Goal: Transaction & Acquisition: Download file/media

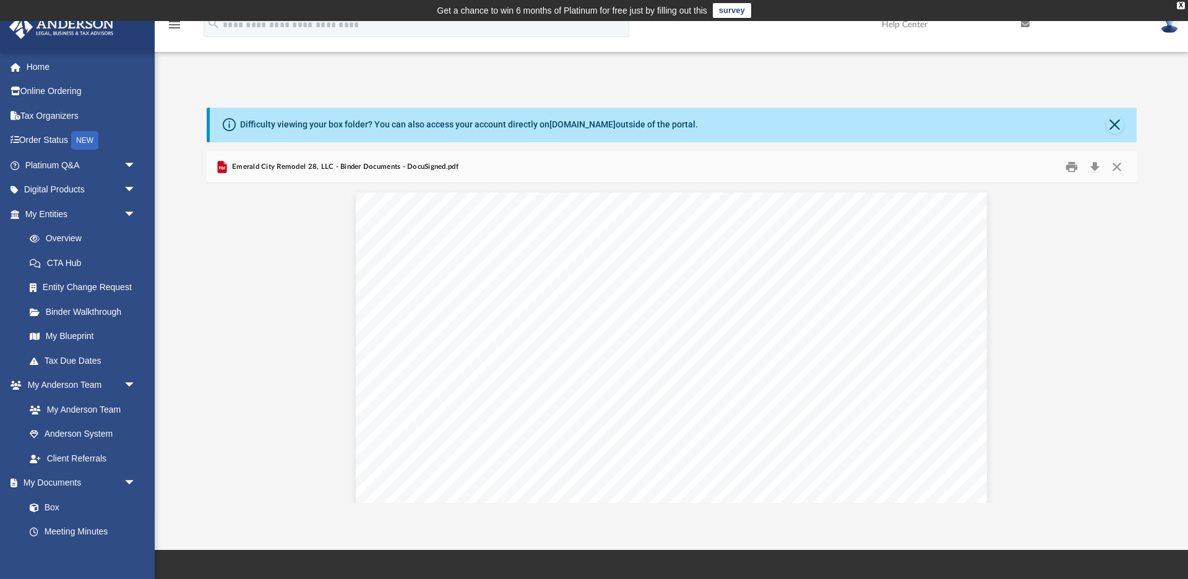
scroll to position [281, 930]
click at [1112, 124] on button "Close" at bounding box center [1114, 124] width 17 height 17
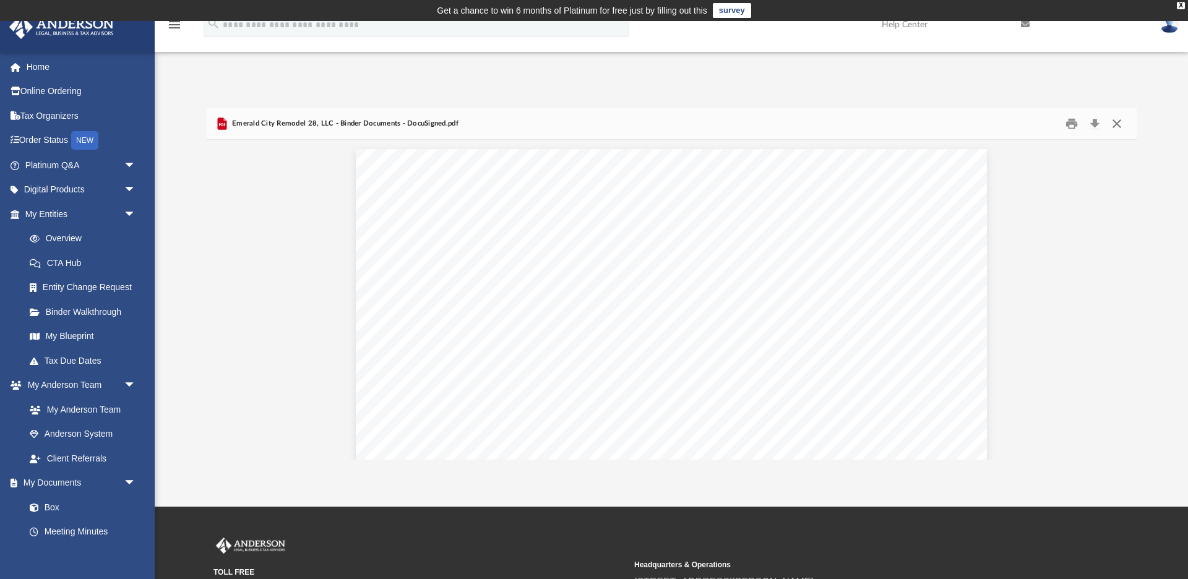
click at [1118, 124] on button "Close" at bounding box center [1116, 123] width 22 height 19
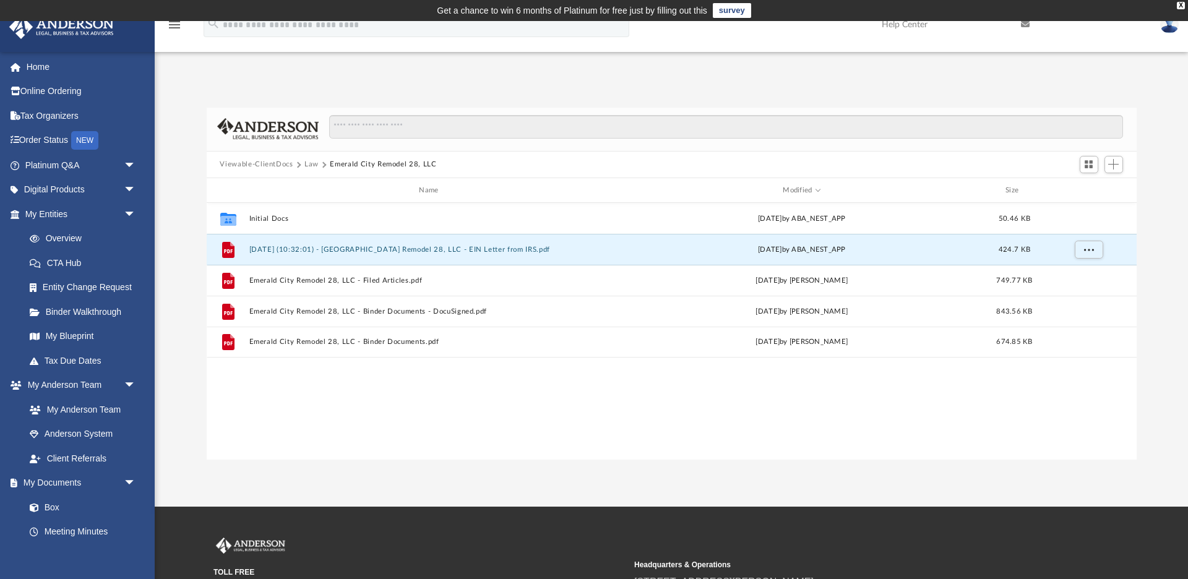
click at [318, 163] on span "Law" at bounding box center [316, 164] width 25 height 11
click at [314, 165] on button "Law" at bounding box center [311, 164] width 14 height 11
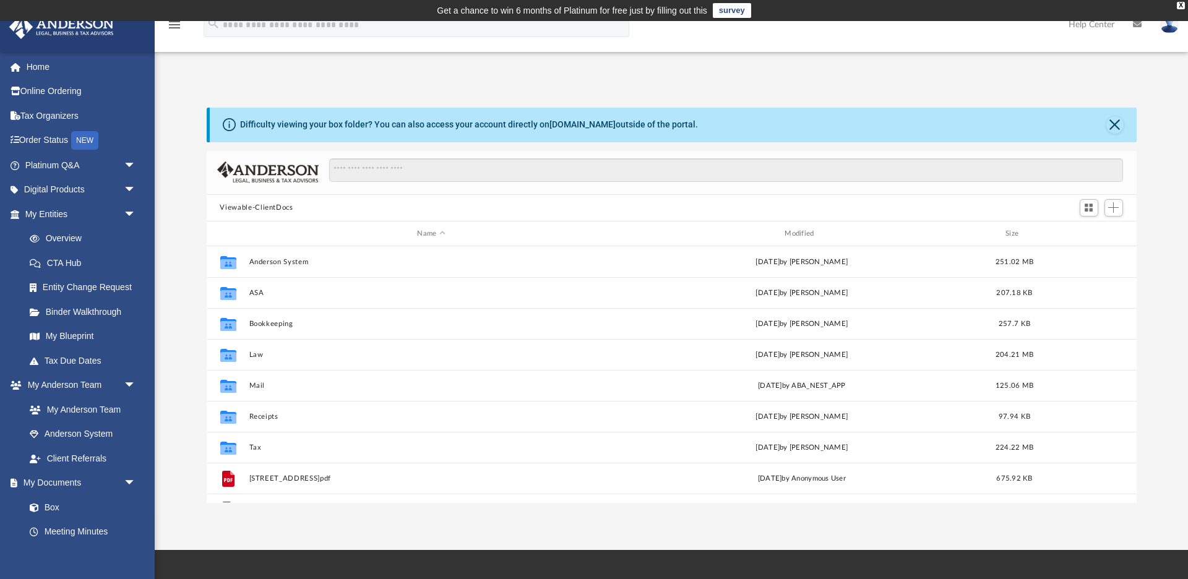
scroll to position [281, 930]
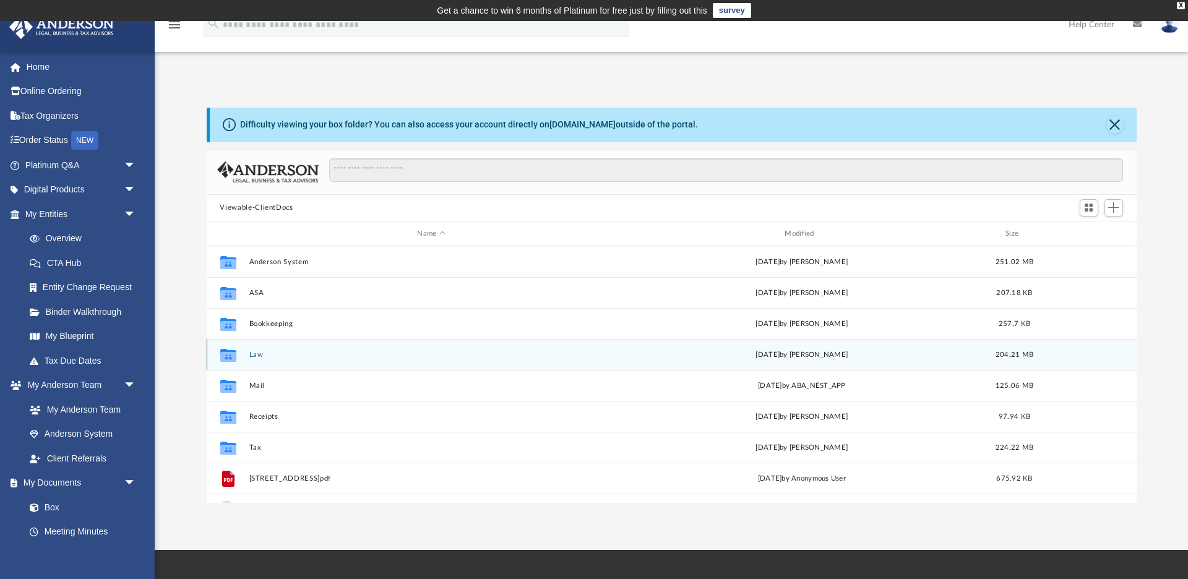
click at [251, 354] on button "Law" at bounding box center [431, 355] width 365 height 8
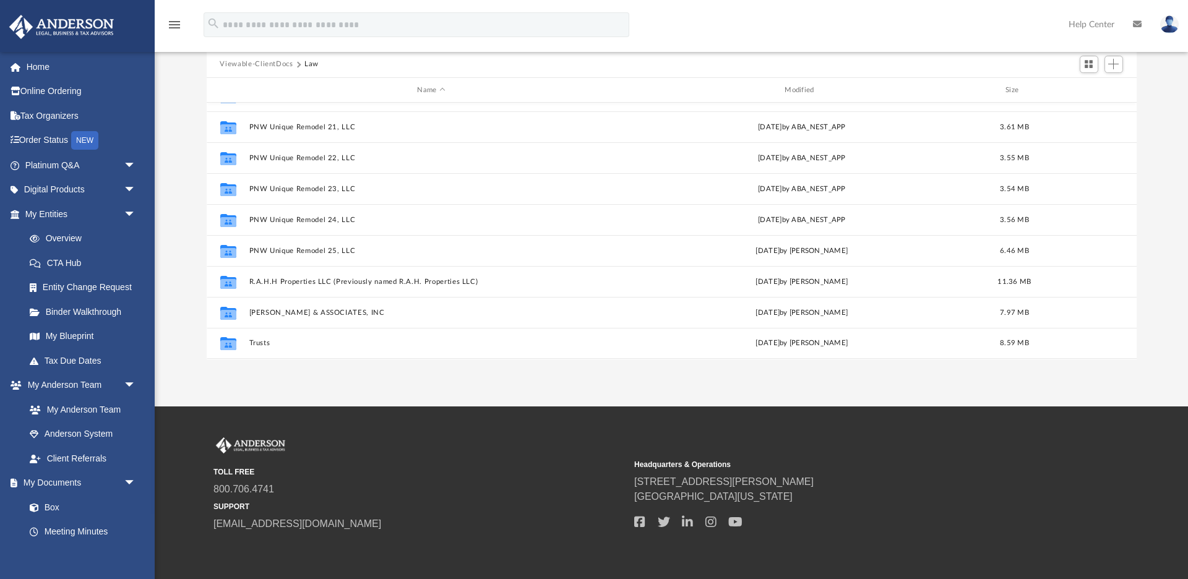
scroll to position [146, 0]
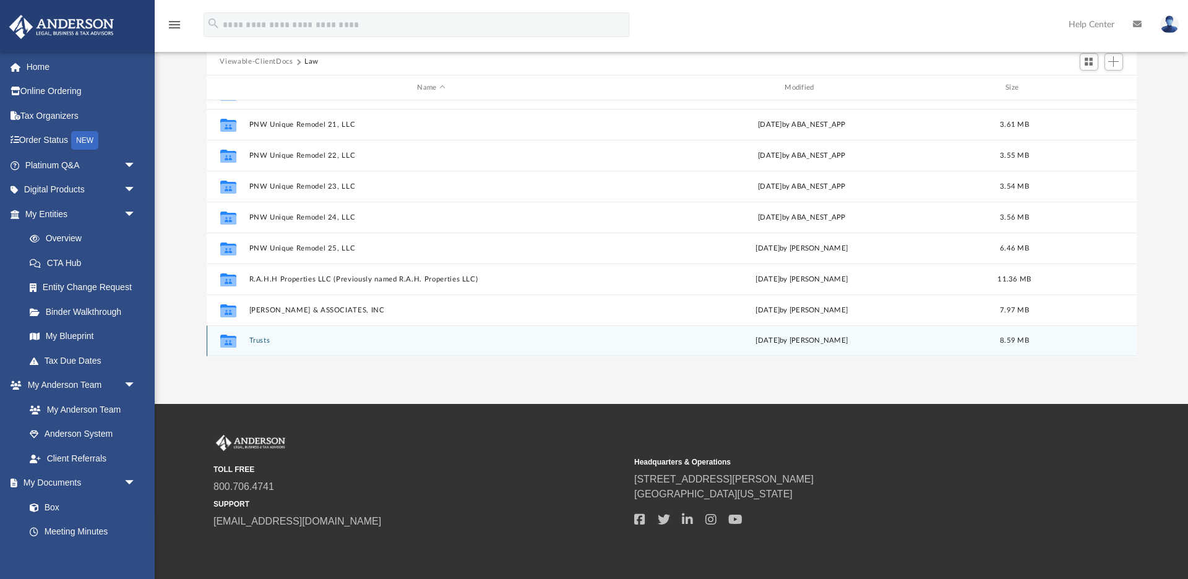
click at [254, 338] on button "Trusts" at bounding box center [431, 341] width 365 height 8
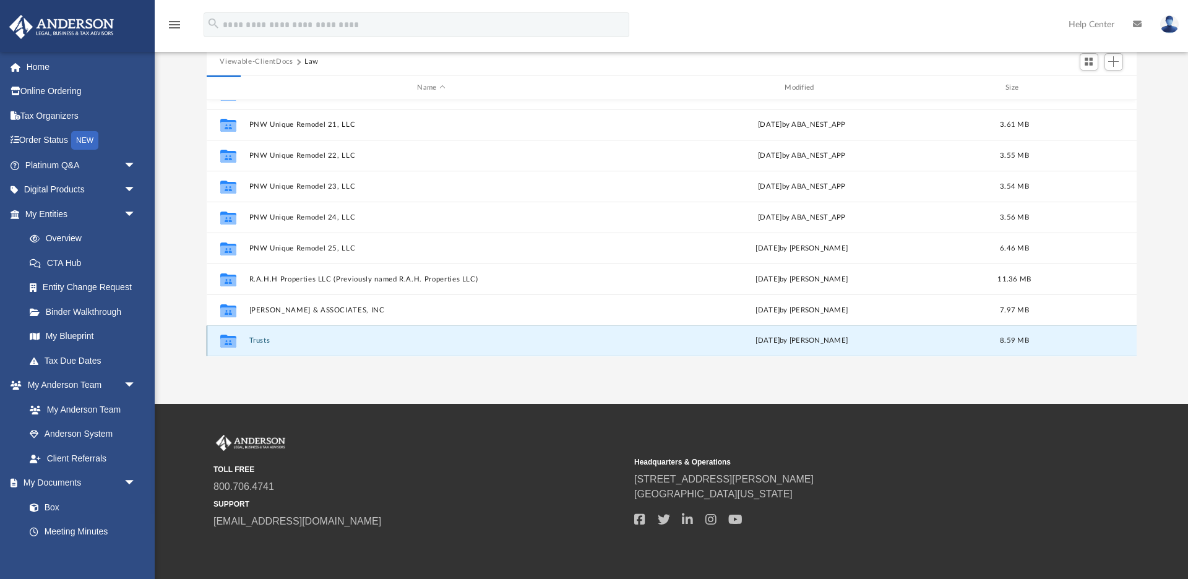
scroll to position [0, 0]
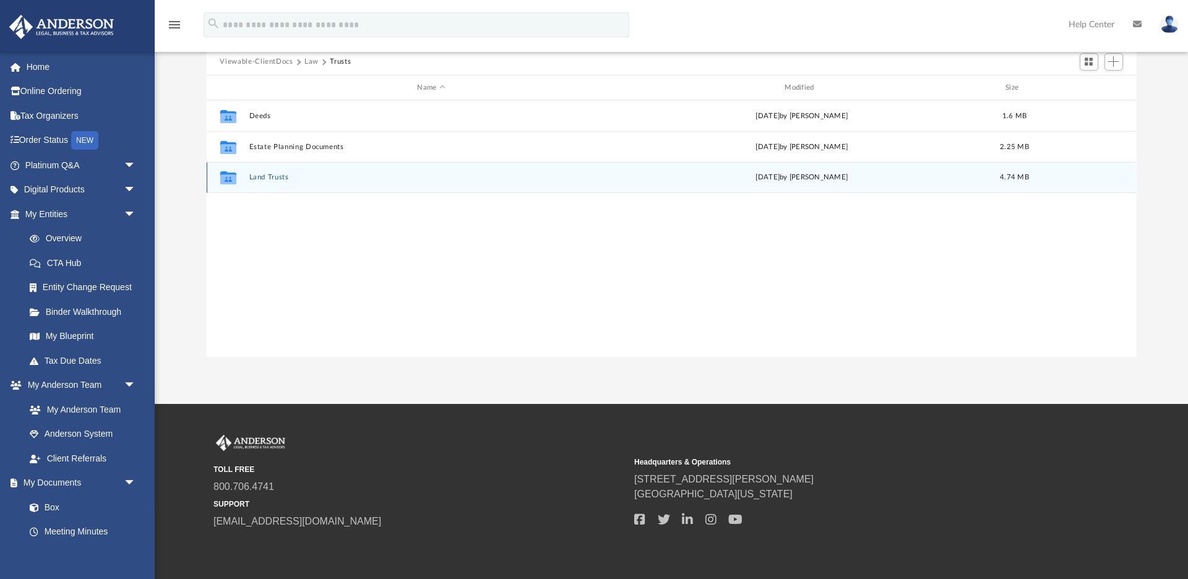
click at [277, 179] on button "Land Trusts" at bounding box center [431, 178] width 365 height 8
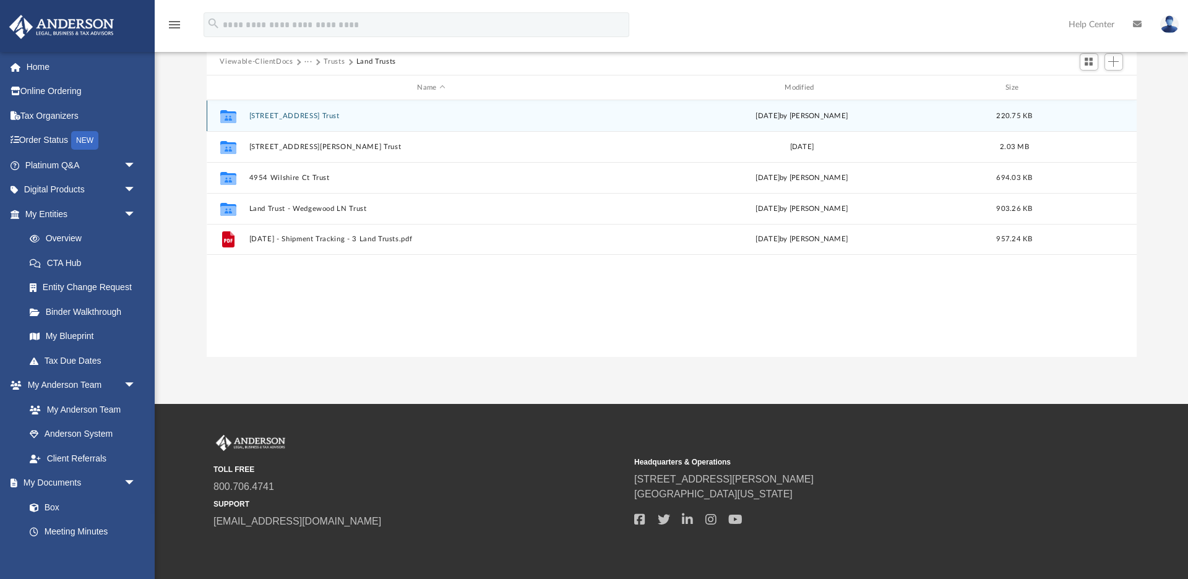
click at [311, 112] on button "1107 Boulevard Trust" at bounding box center [431, 116] width 365 height 8
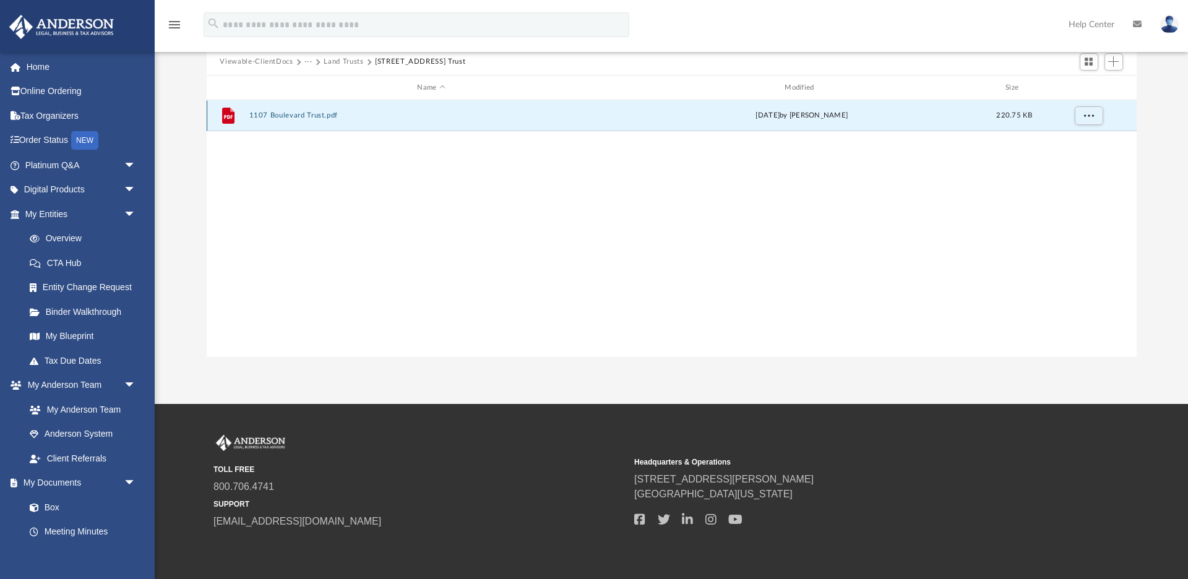
click at [311, 116] on button "1107 Boulevard Trust.pdf" at bounding box center [431, 116] width 365 height 8
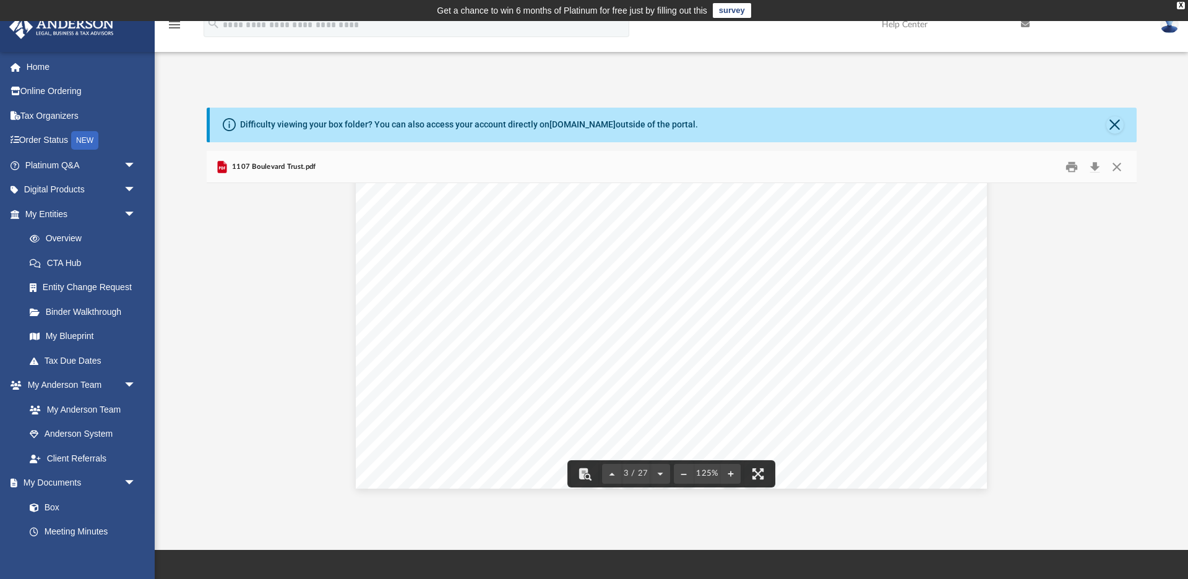
scroll to position [2100, 0]
click at [1099, 166] on button "Download" at bounding box center [1095, 166] width 22 height 19
